Goal: Information Seeking & Learning: Learn about a topic

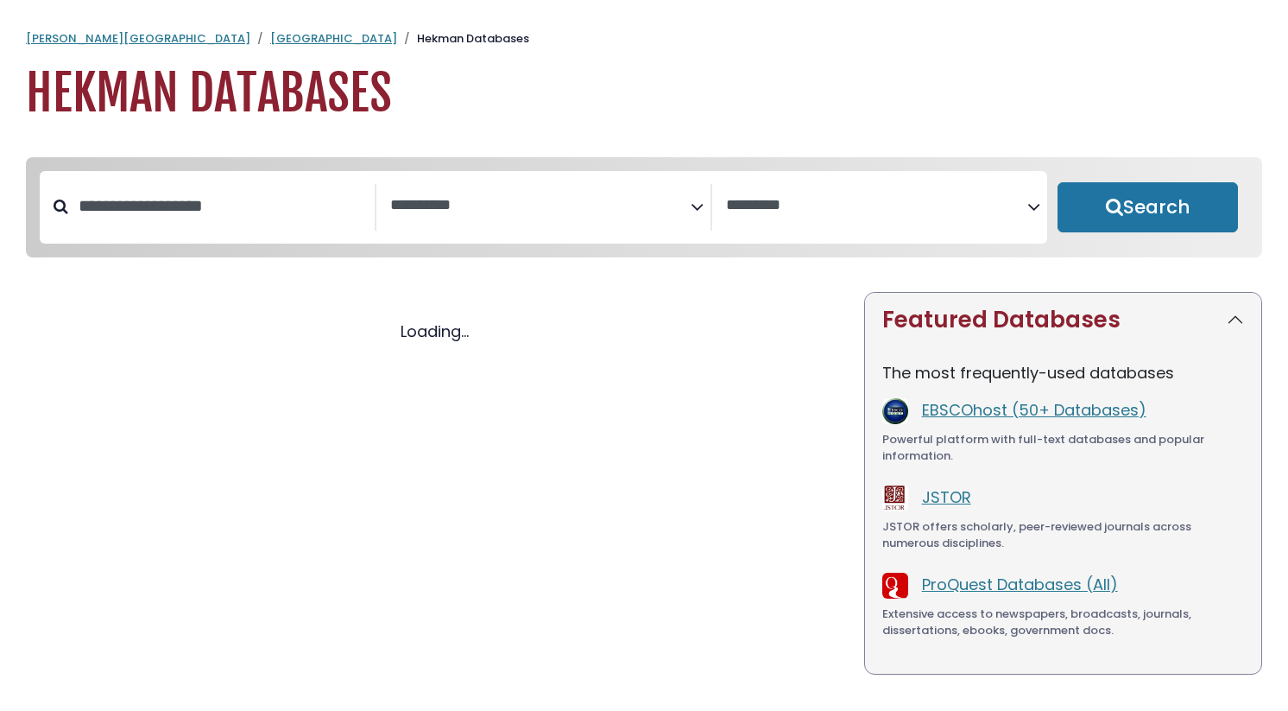
select select "Database Subject Filter"
select select "Database Vendors Filter"
select select "Database Subject Filter"
select select "Database Vendors Filter"
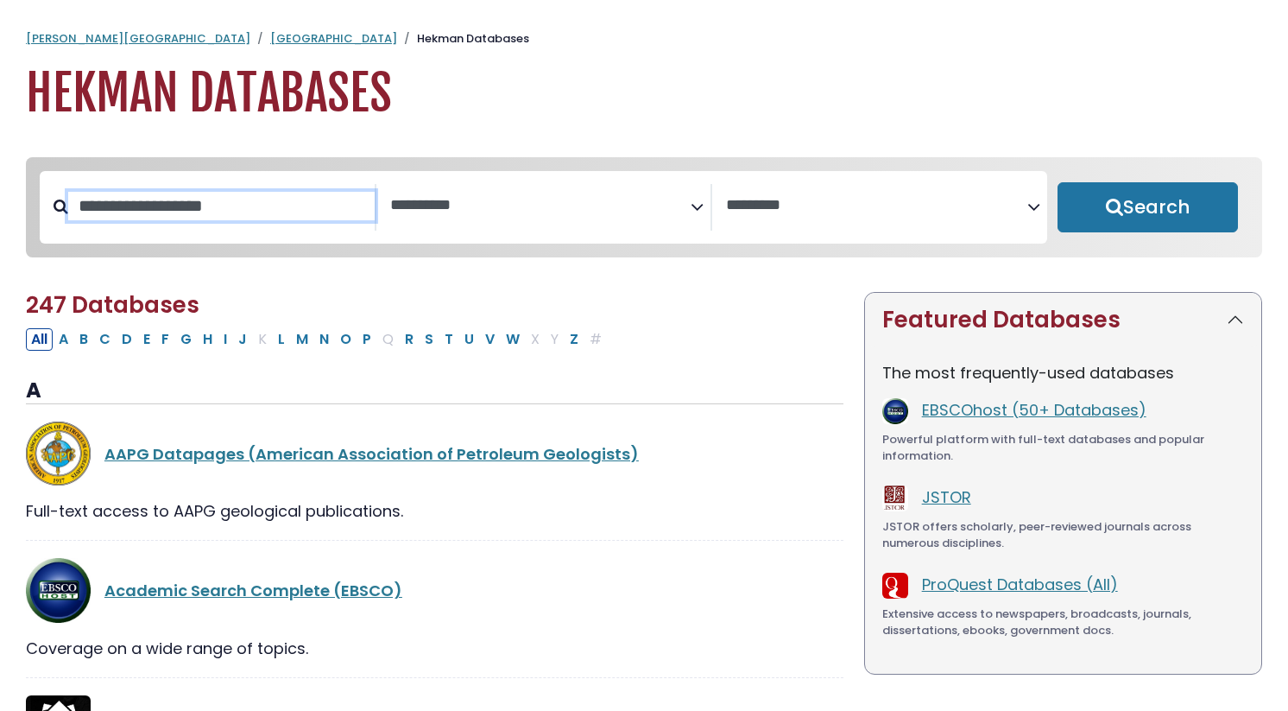
click at [184, 208] on input "Search database by title or keyword" at bounding box center [221, 206] width 307 height 28
type input "********"
click at [1058, 182] on button "Search" at bounding box center [1148, 207] width 180 height 50
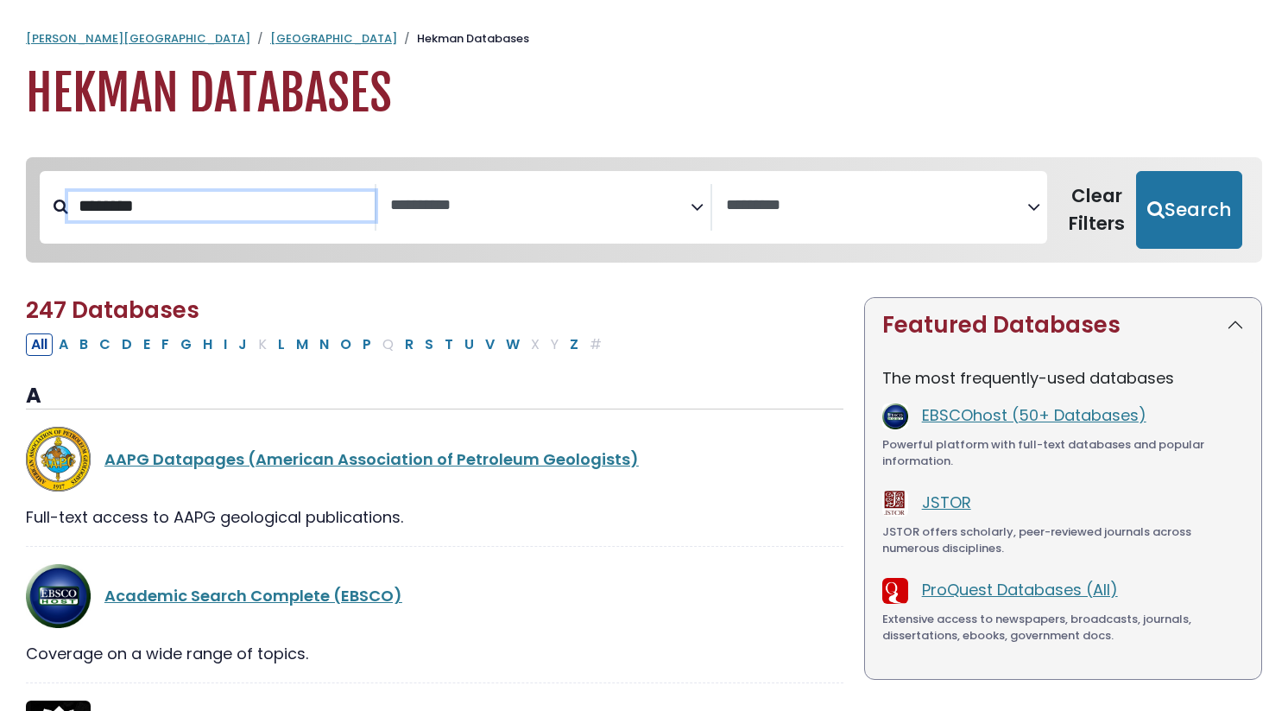
select select "Database Subject Filter"
select select "Database Vendors Filter"
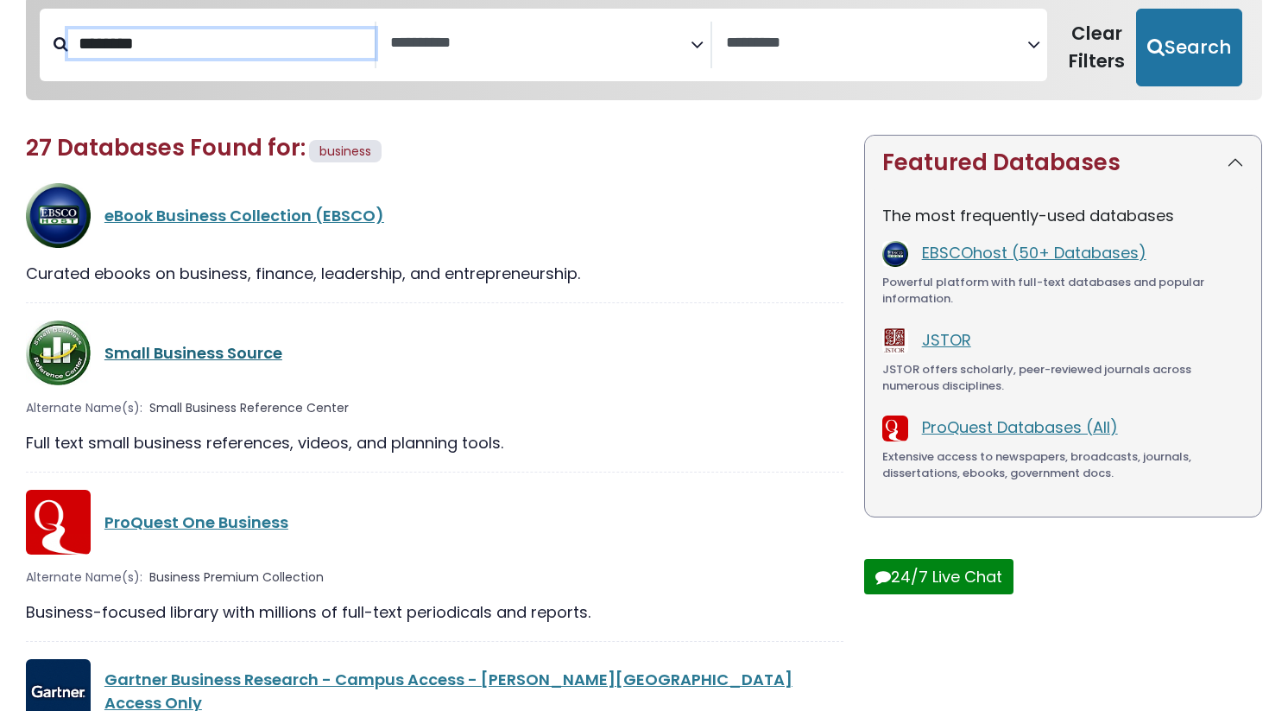
scroll to position [171, 0]
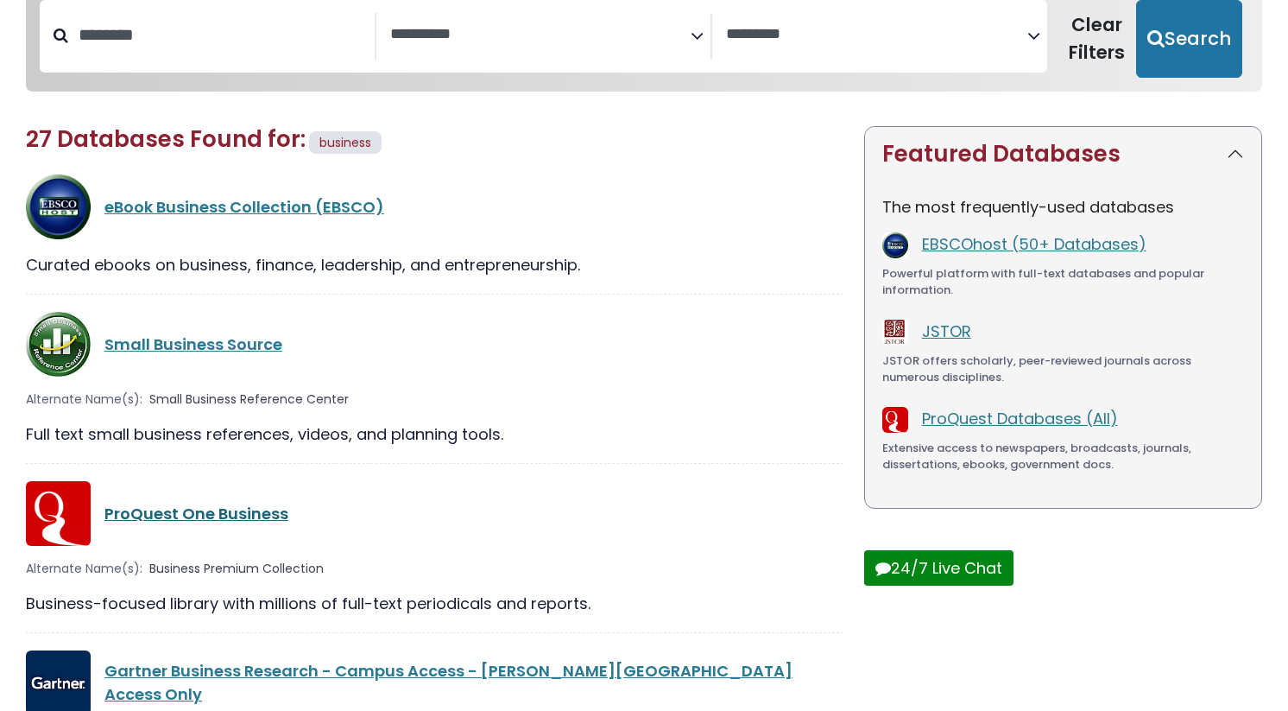
click at [225, 509] on link "ProQuest One Business" at bounding box center [196, 514] width 184 height 22
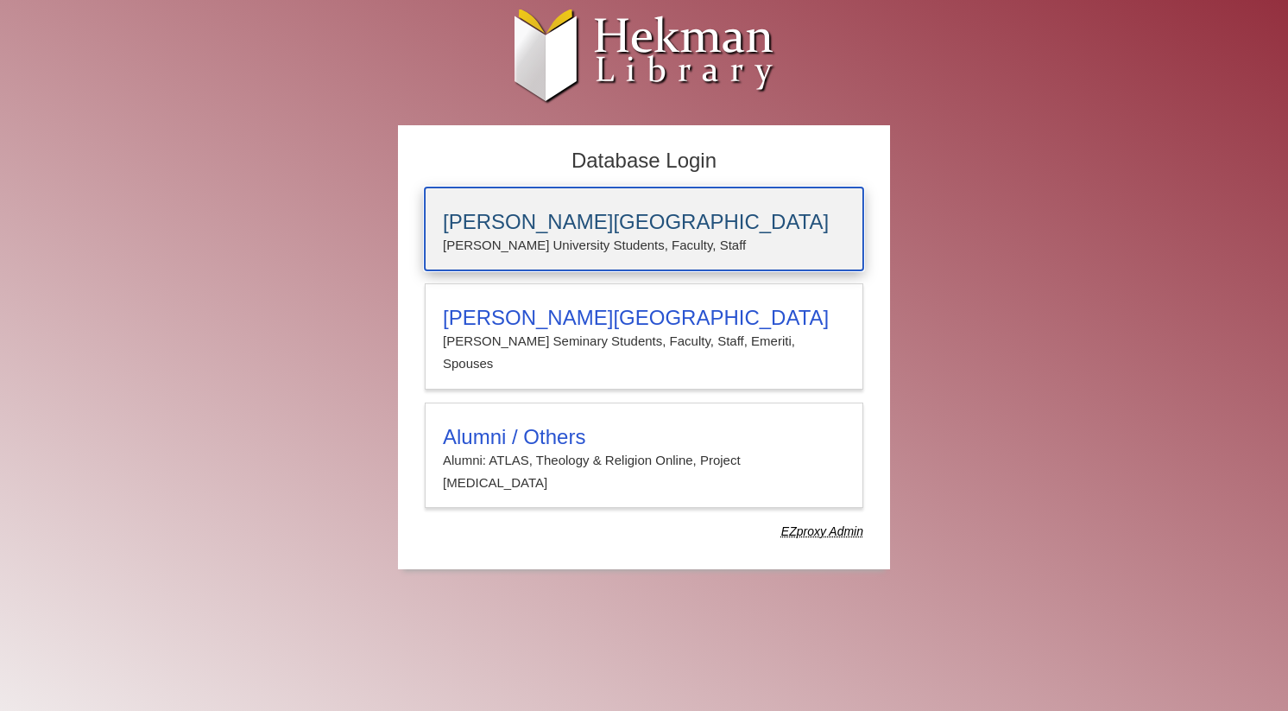
click at [532, 232] on h3 "[PERSON_NAME][GEOGRAPHIC_DATA]" at bounding box center [644, 222] width 402 height 24
